Goal: Task Accomplishment & Management: Manage account settings

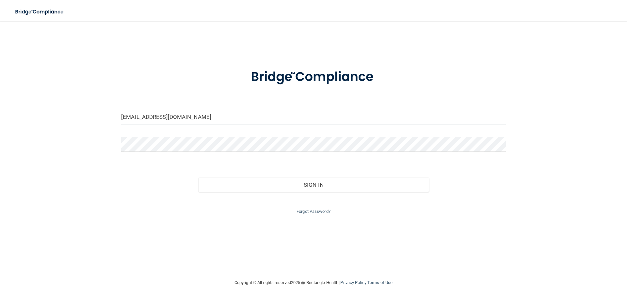
drag, startPoint x: 209, startPoint y: 118, endPoint x: 104, endPoint y: 107, distance: 105.7
click at [105, 108] on div "[EMAIL_ADDRESS][DOMAIN_NAME] Invalid email/password. You don't have permission …" at bounding box center [313, 149] width 601 height 245
type input "[EMAIL_ADDRESS][DOMAIN_NAME]"
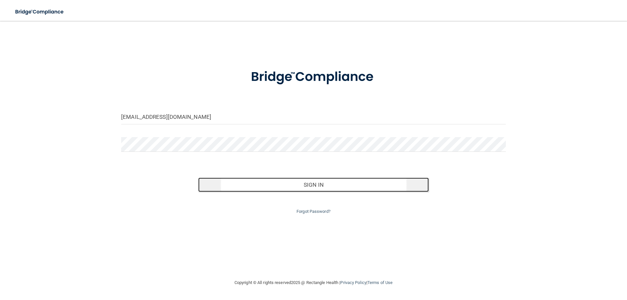
click at [303, 189] on button "Sign In" at bounding box center [313, 185] width 231 height 14
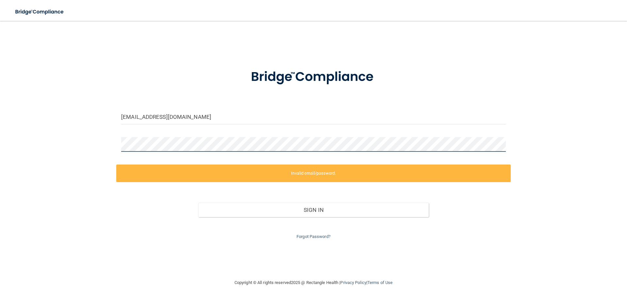
click at [107, 143] on div "[EMAIL_ADDRESS][DOMAIN_NAME] Invalid email/password. You don't have permission …" at bounding box center [313, 149] width 601 height 245
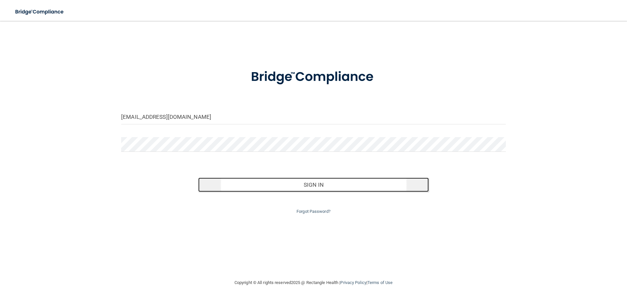
click at [312, 187] on button "Sign In" at bounding box center [313, 185] width 231 height 14
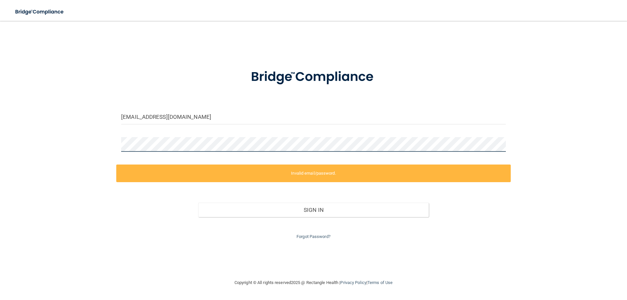
click at [103, 142] on div "[EMAIL_ADDRESS][DOMAIN_NAME] Invalid email/password. You don't have permission …" at bounding box center [313, 149] width 601 height 245
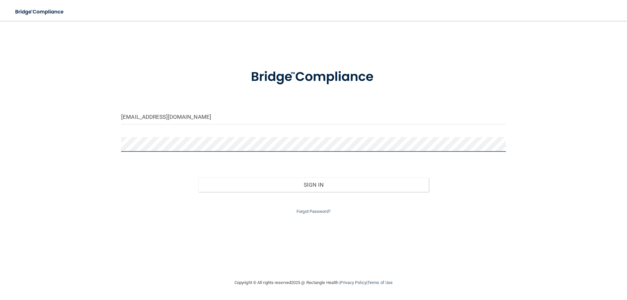
click at [198, 178] on button "Sign In" at bounding box center [313, 185] width 231 height 14
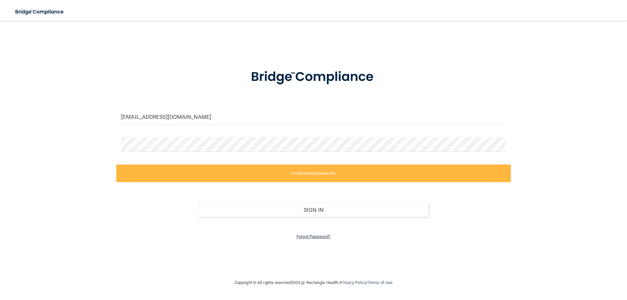
click at [322, 237] on link "Forgot Password?" at bounding box center [314, 236] width 34 height 5
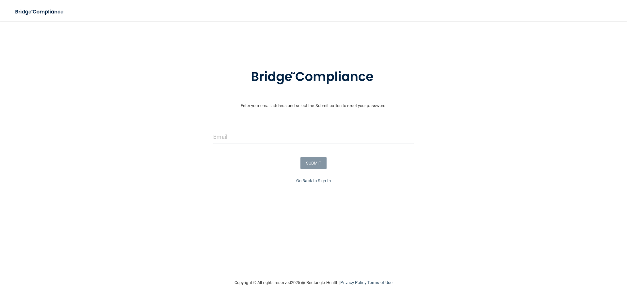
click at [240, 139] on input "email" at bounding box center [313, 137] width 200 height 15
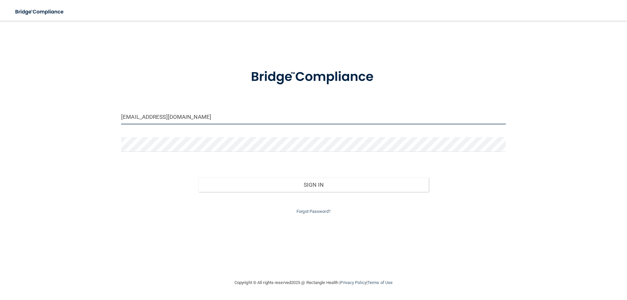
drag, startPoint x: 199, startPoint y: 121, endPoint x: 75, endPoint y: 108, distance: 124.5
click at [76, 108] on div "[EMAIL_ADDRESS][DOMAIN_NAME] Invalid email/password. You don't have permission …" at bounding box center [313, 149] width 601 height 245
type input "[EMAIL_ADDRESS][DOMAIN_NAME]"
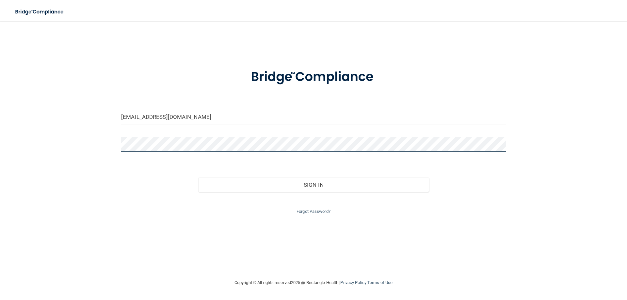
click at [89, 143] on div "[EMAIL_ADDRESS][DOMAIN_NAME] Invalid email/password. You don't have permission …" at bounding box center [313, 149] width 601 height 245
drag, startPoint x: 484, startPoint y: 214, endPoint x: 468, endPoint y: 211, distance: 16.3
click at [484, 214] on div "Forgot Password?" at bounding box center [313, 204] width 395 height 24
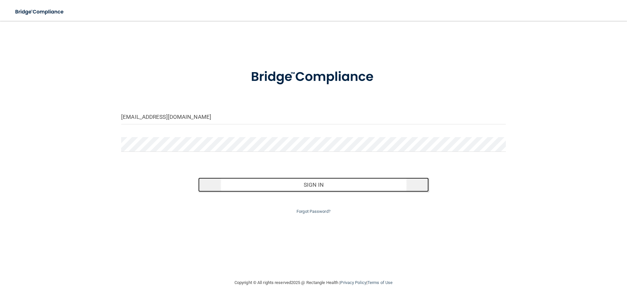
click at [376, 184] on button "Sign In" at bounding box center [313, 185] width 231 height 14
